Goal: Task Accomplishment & Management: Complete application form

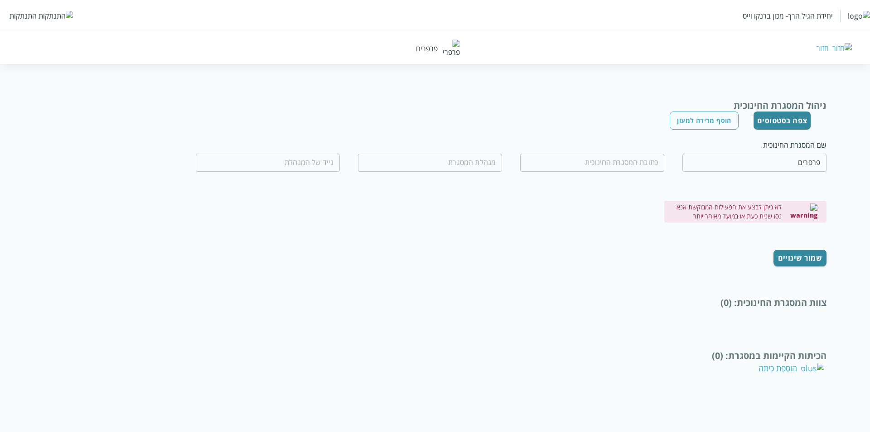
click at [645, 125] on div "צפה בסטטוסים הוסף מדידה למעון" at bounding box center [434, 120] width 751 height 18
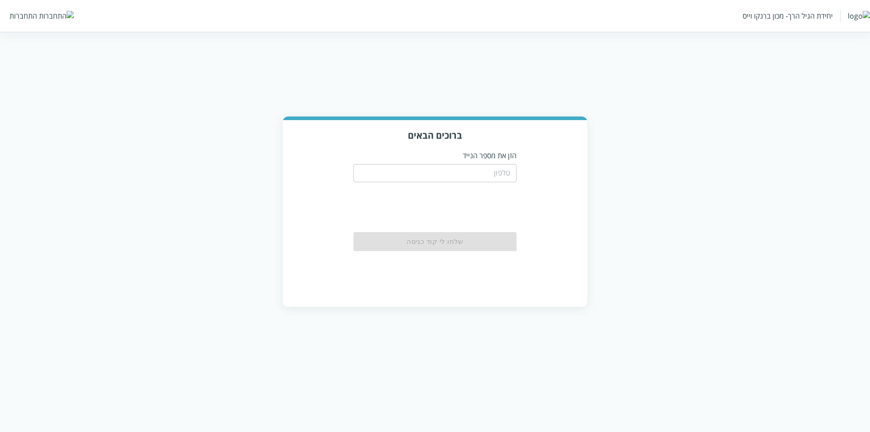
drag, startPoint x: 498, startPoint y: 176, endPoint x: 465, endPoint y: 163, distance: 35.8
click at [499, 176] on input "tel" at bounding box center [434, 173] width 163 height 18
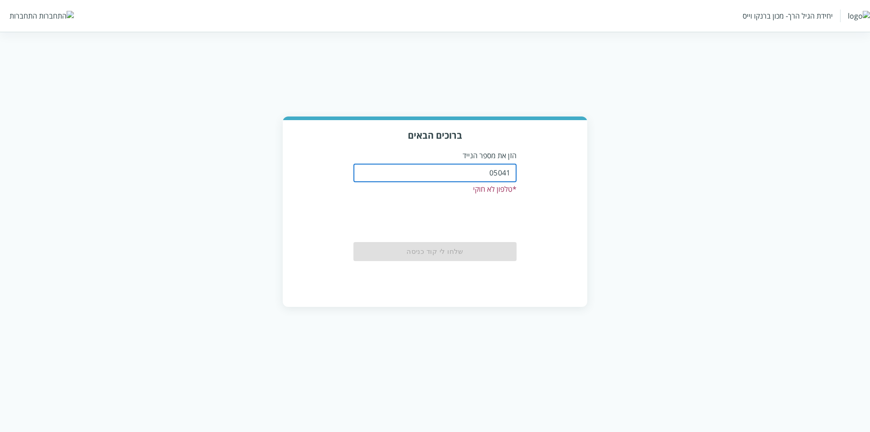
type input "0504122222"
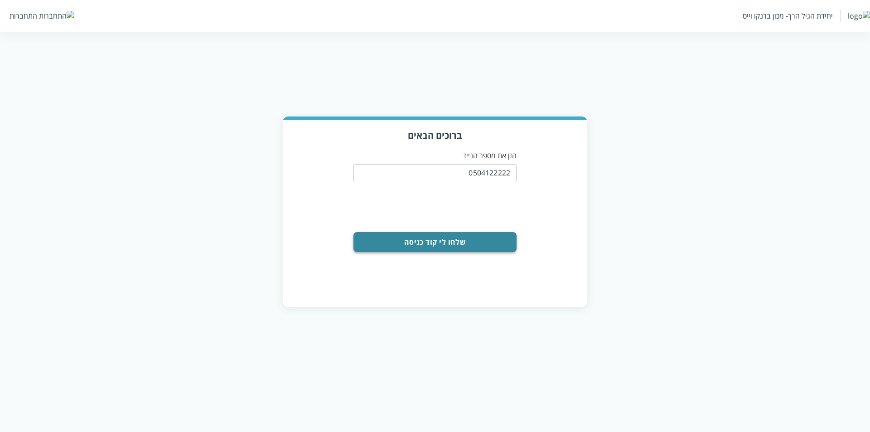
click at [406, 246] on button "שלחו לי קוד כניסה" at bounding box center [434, 242] width 163 height 20
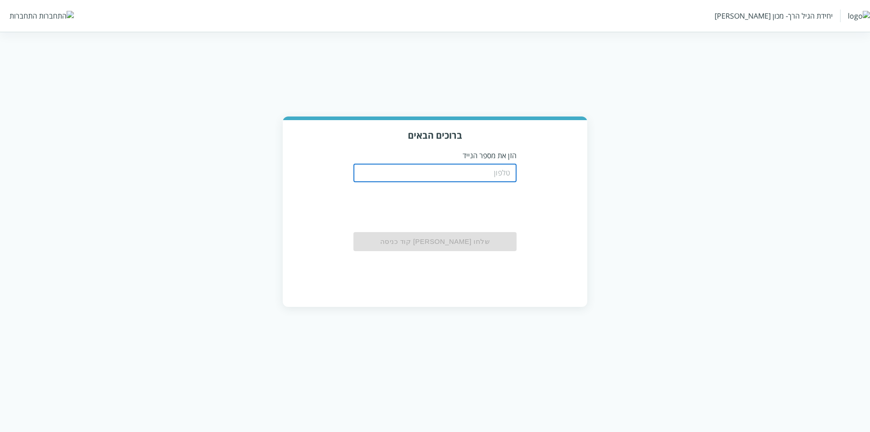
click at [468, 170] on input "tel" at bounding box center [434, 173] width 163 height 18
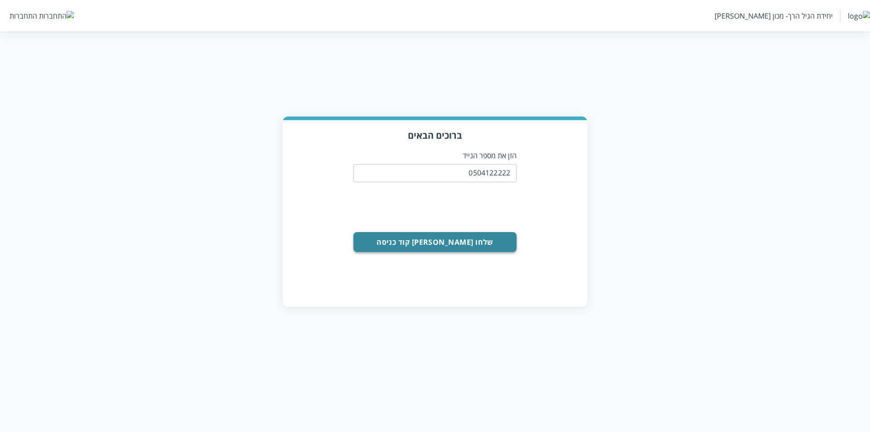
click at [458, 246] on button "שלחו לי קוד כניסה" at bounding box center [434, 242] width 163 height 20
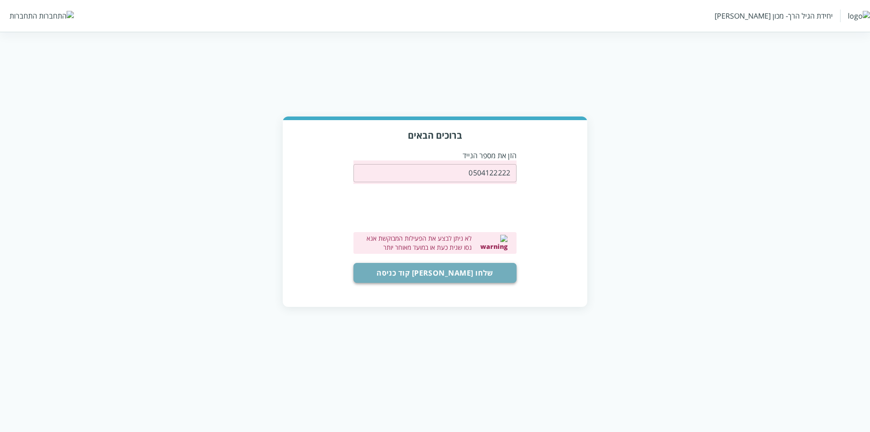
click at [455, 275] on button "שלחו לי קוד כניסה" at bounding box center [434, 273] width 163 height 20
click at [496, 178] on input "0504122222" at bounding box center [434, 173] width 163 height 18
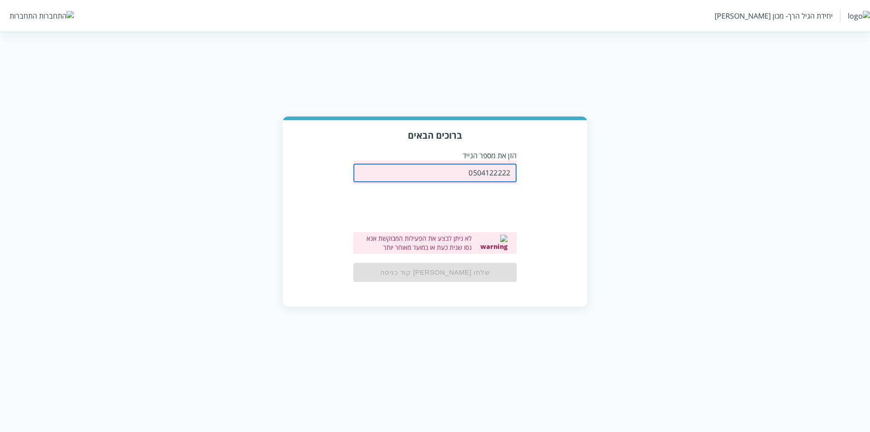
click at [496, 178] on input "0504122222" at bounding box center [434, 173] width 163 height 18
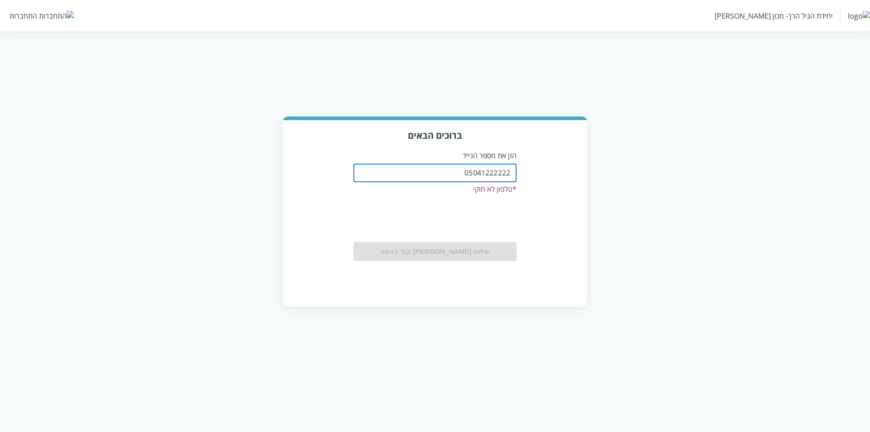
type input "0504122222"
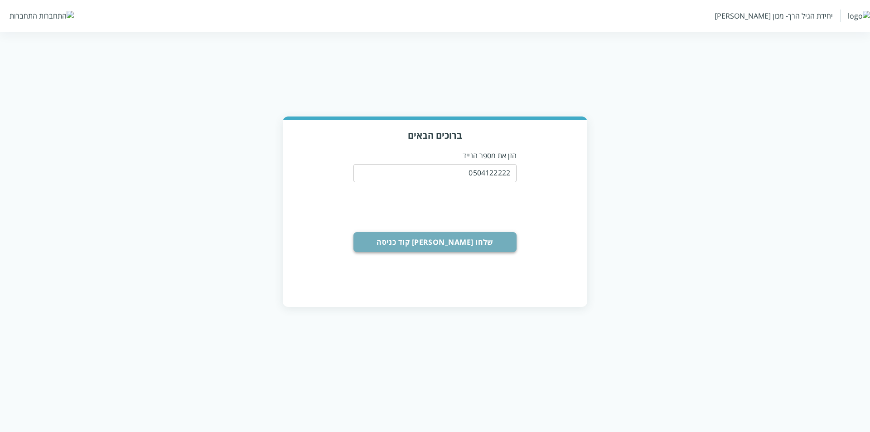
click at [455, 244] on button "שלחו לי קוד כניסה" at bounding box center [434, 242] width 163 height 20
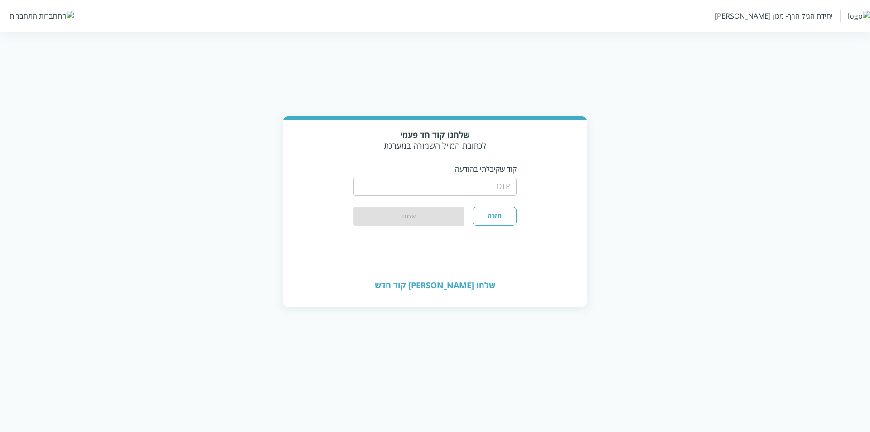
click at [496, 188] on input "string" at bounding box center [434, 187] width 163 height 18
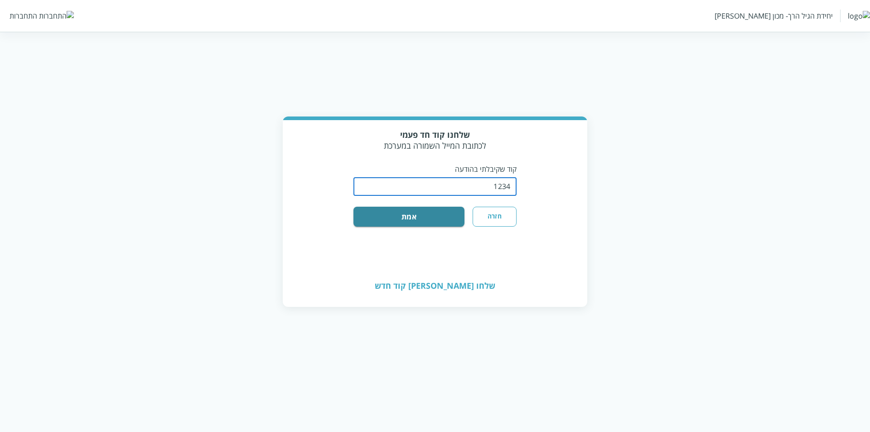
type input "1234"
click at [353, 207] on button "אמת" at bounding box center [408, 217] width 111 height 20
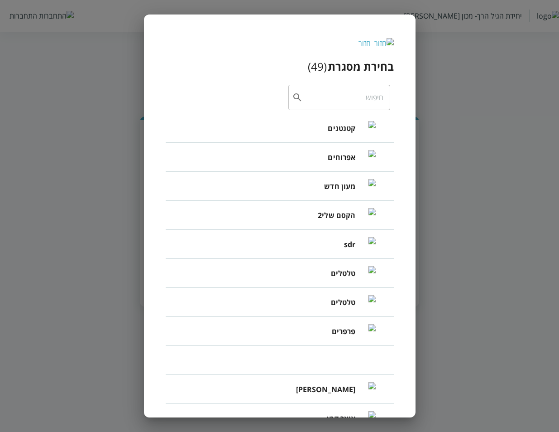
click at [390, 43] on img at bounding box center [384, 43] width 19 height 10
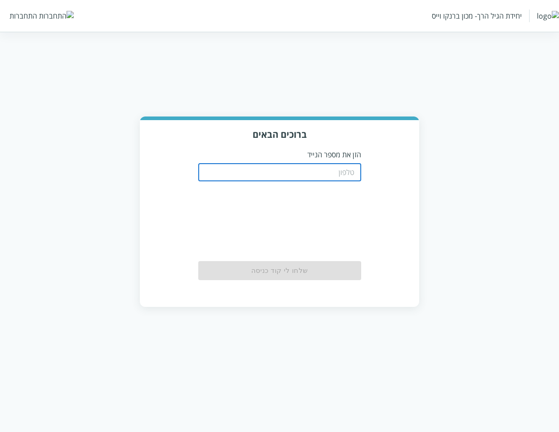
click at [355, 178] on input "tel" at bounding box center [279, 172] width 163 height 18
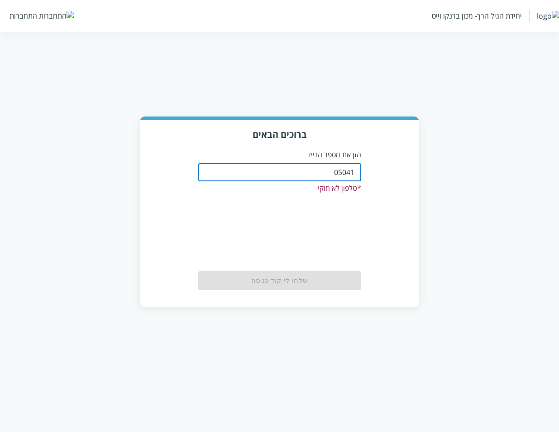
type input "0504122222"
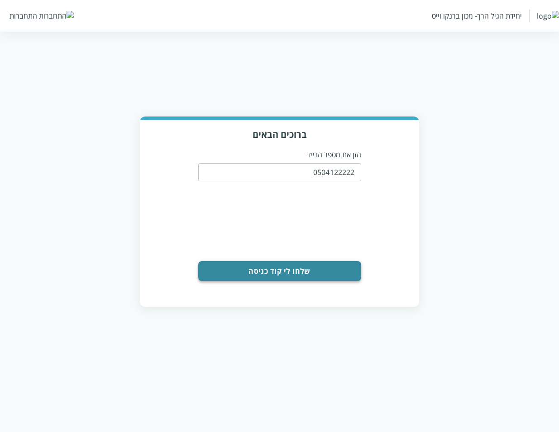
click at [292, 278] on button "שלחו לי קוד כניסה" at bounding box center [279, 271] width 163 height 20
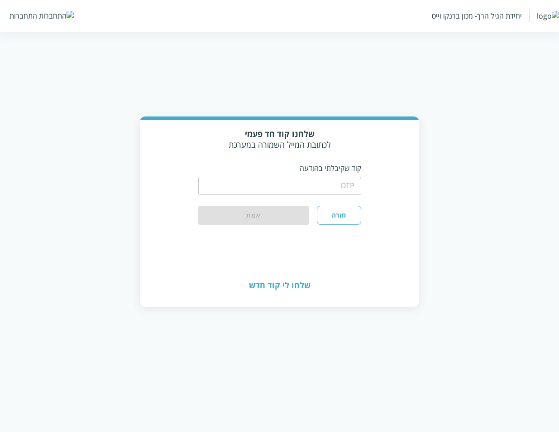
click at [350, 190] on input "string" at bounding box center [279, 186] width 163 height 18
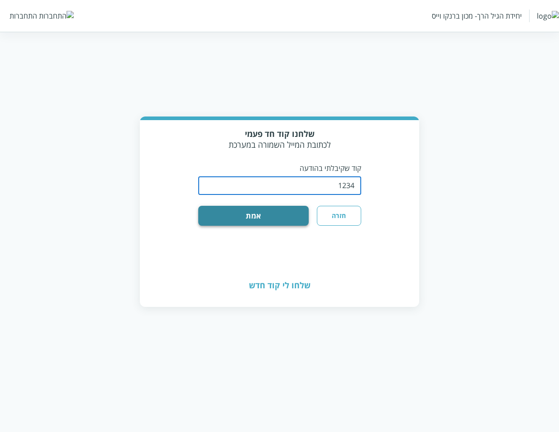
type input "1234"
click at [280, 215] on button "אמת" at bounding box center [253, 216] width 111 height 20
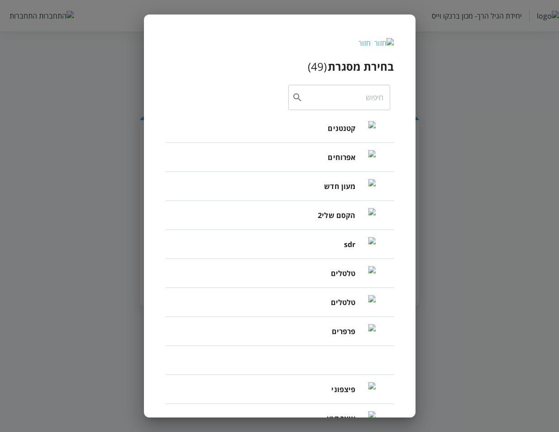
click at [371, 39] on div "חזור" at bounding box center [365, 43] width 12 height 10
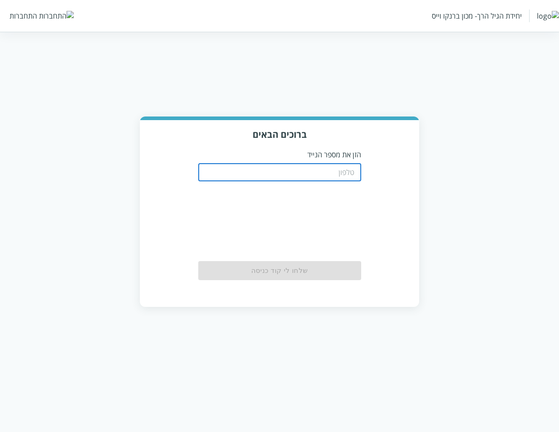
click at [281, 176] on input "tel" at bounding box center [279, 172] width 163 height 18
type input "0504122222"
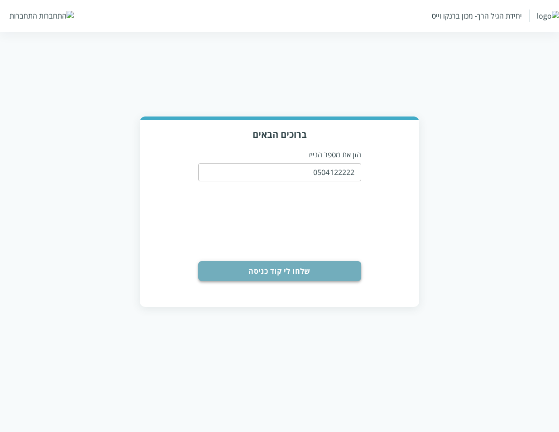
click at [306, 272] on button "שלחו לי קוד כניסה" at bounding box center [279, 271] width 163 height 20
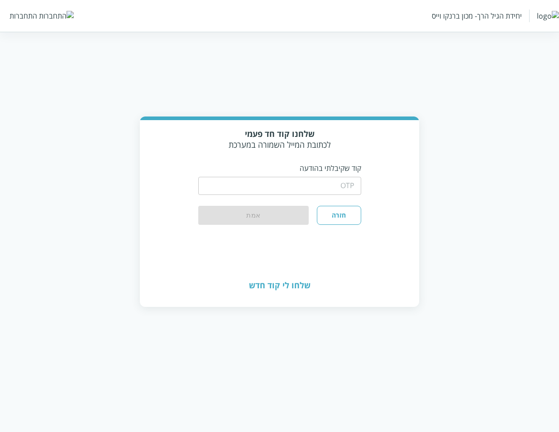
click at [292, 188] on input "string" at bounding box center [279, 186] width 163 height 18
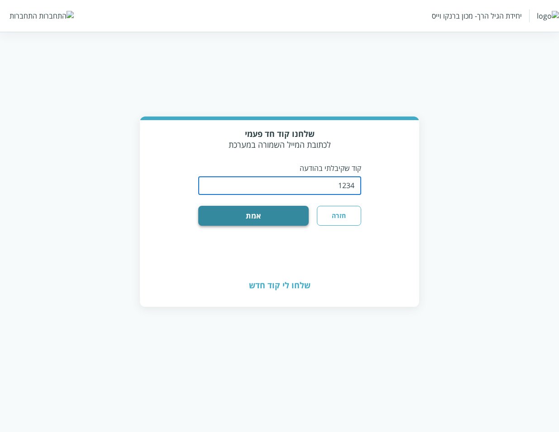
type input "1234"
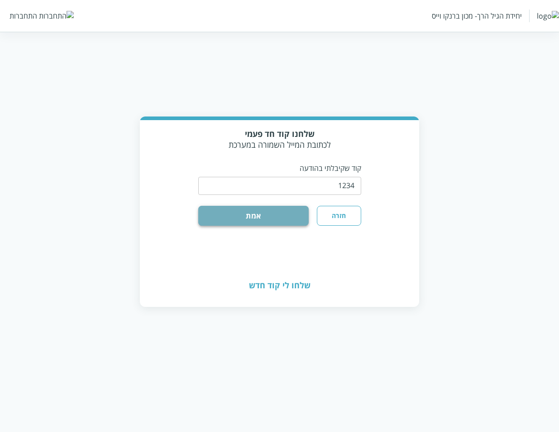
click at [257, 214] on button "אמת" at bounding box center [253, 216] width 111 height 20
